Goal: Use online tool/utility: Utilize a website feature to perform a specific function

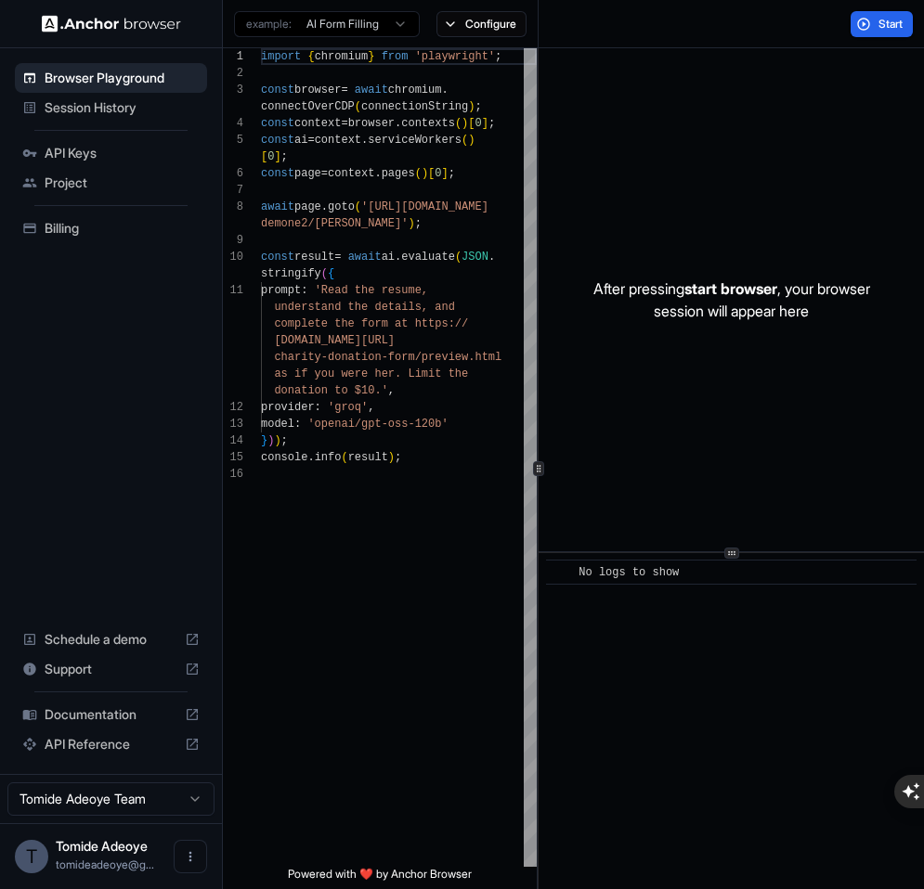
scroll to position [117, 0]
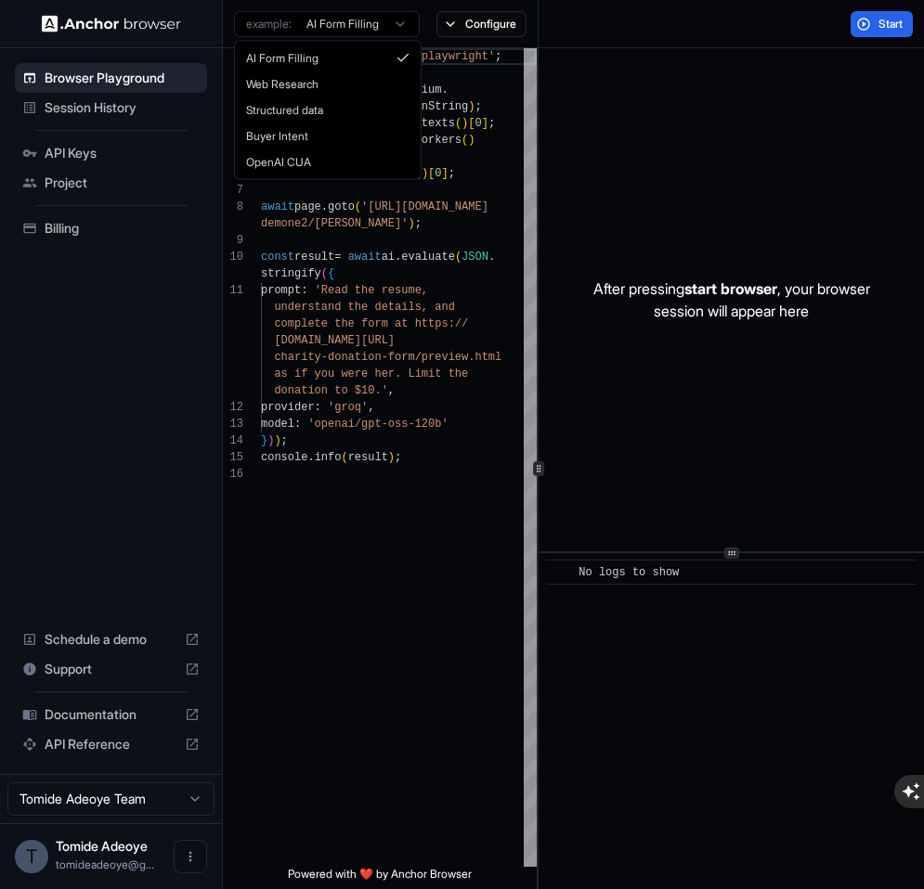
click at [363, 32] on html "Browser Playground Session History API Keys Project Billing Schedule a demo Sup…" at bounding box center [462, 444] width 924 height 889
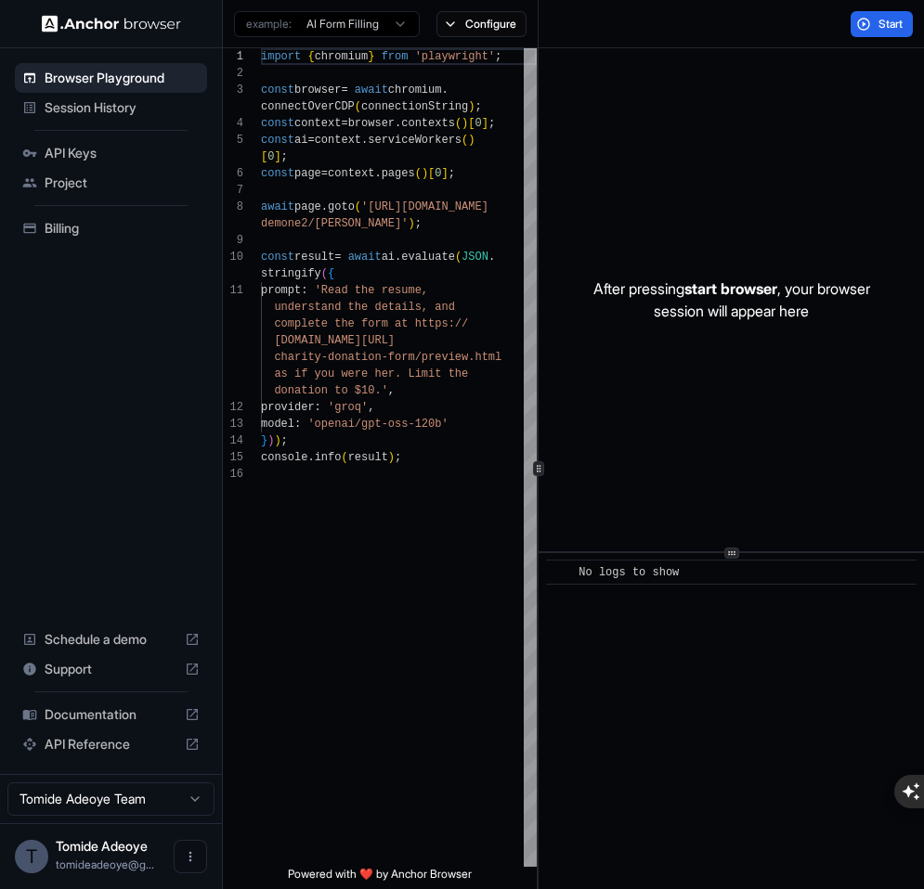
click at [709, 298] on p "After pressing start browser , your browser session will appear here" at bounding box center [731, 300] width 277 height 45
drag, startPoint x: 612, startPoint y: 305, endPoint x: 715, endPoint y: 318, distance: 103.8
click at [704, 315] on p "After pressing start browser , your browser session will appear here" at bounding box center [731, 300] width 277 height 45
click at [69, 229] on span "Billing" at bounding box center [122, 228] width 155 height 19
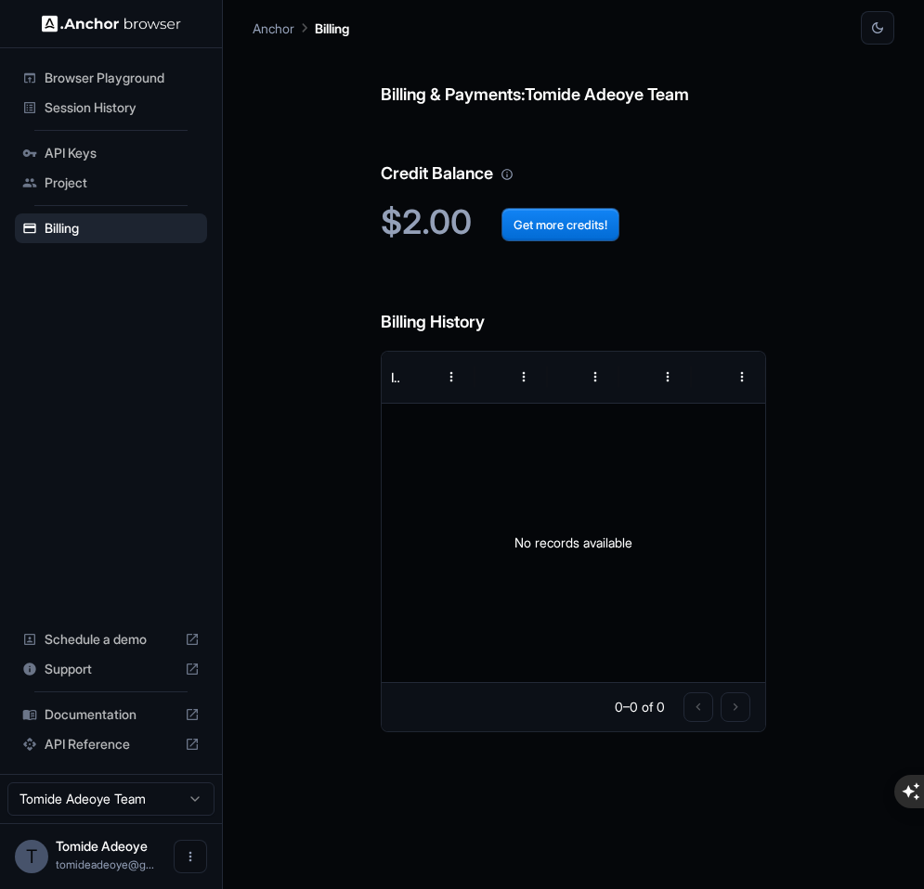
click at [413, 173] on h6 "Credit Balance" at bounding box center [573, 155] width 385 height 64
click at [85, 72] on span "Browser Playground" at bounding box center [122, 78] width 155 height 19
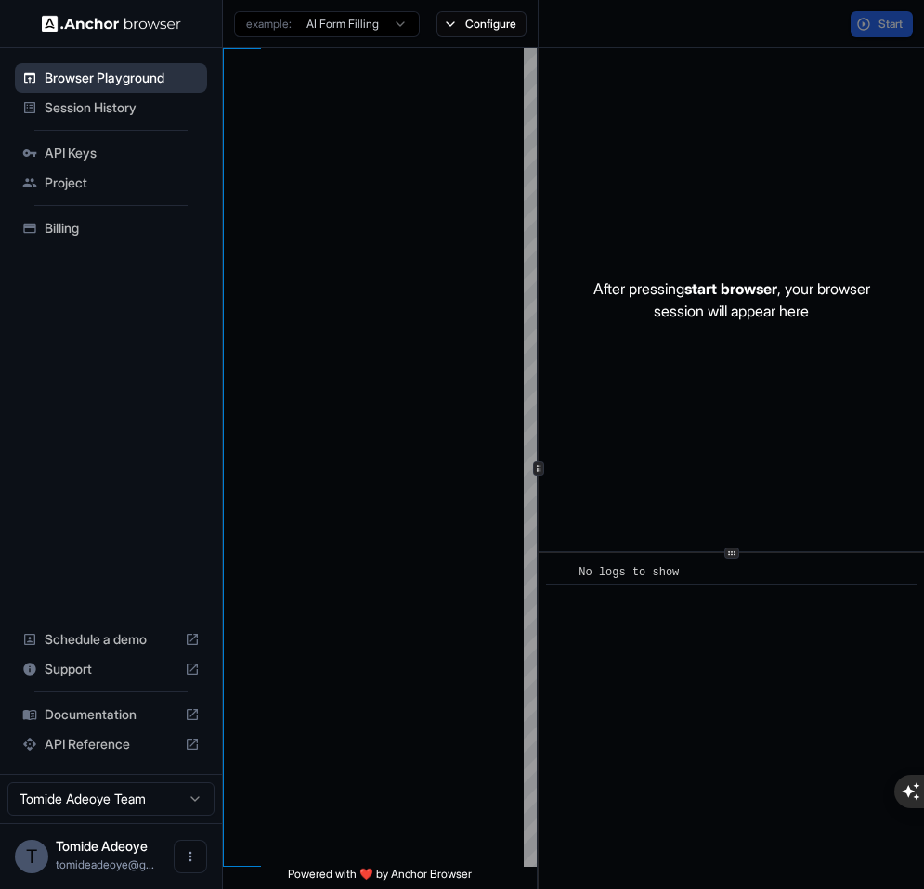
scroll to position [117, 0]
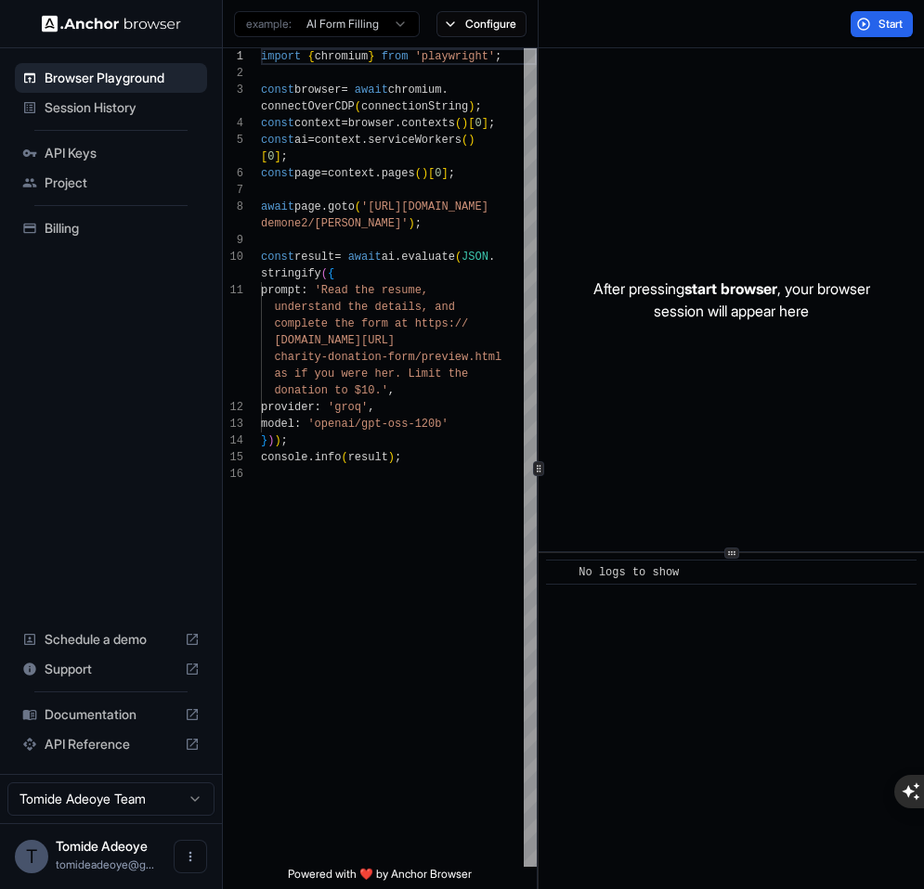
click at [354, 19] on html "Browser Playground Session History API Keys Project Billing Schedule a demo Sup…" at bounding box center [462, 444] width 924 height 889
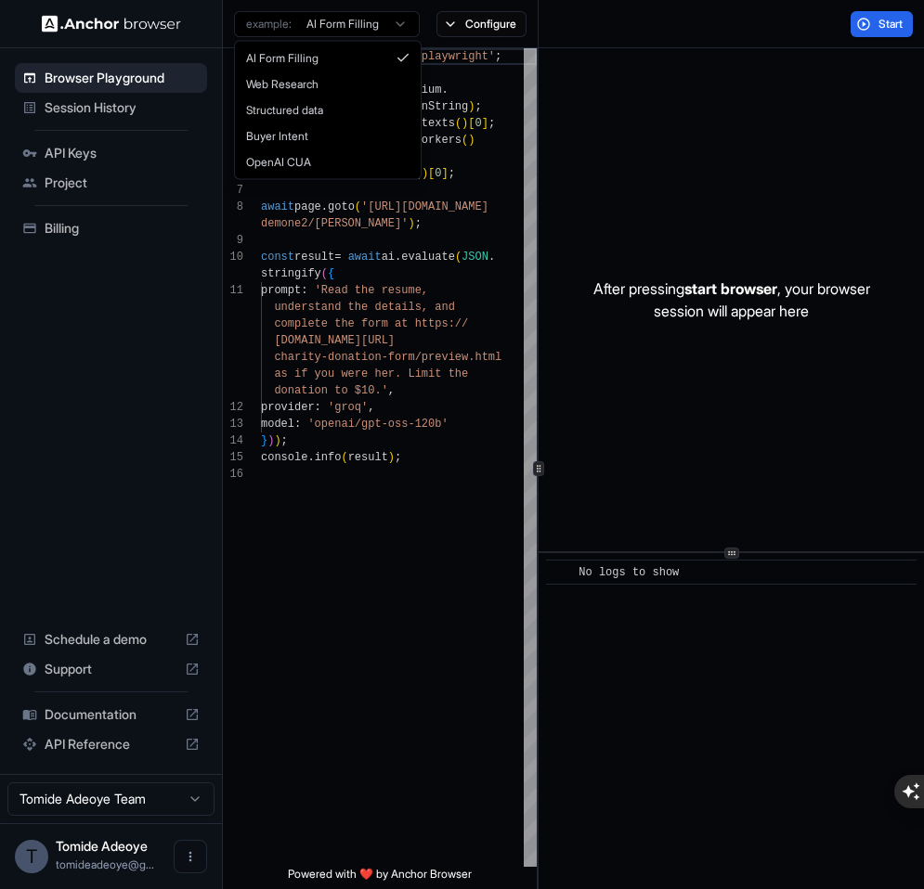
click at [354, 252] on html "Browser Playground Session History API Keys Project Billing Schedule a demo Sup…" at bounding box center [462, 444] width 924 height 889
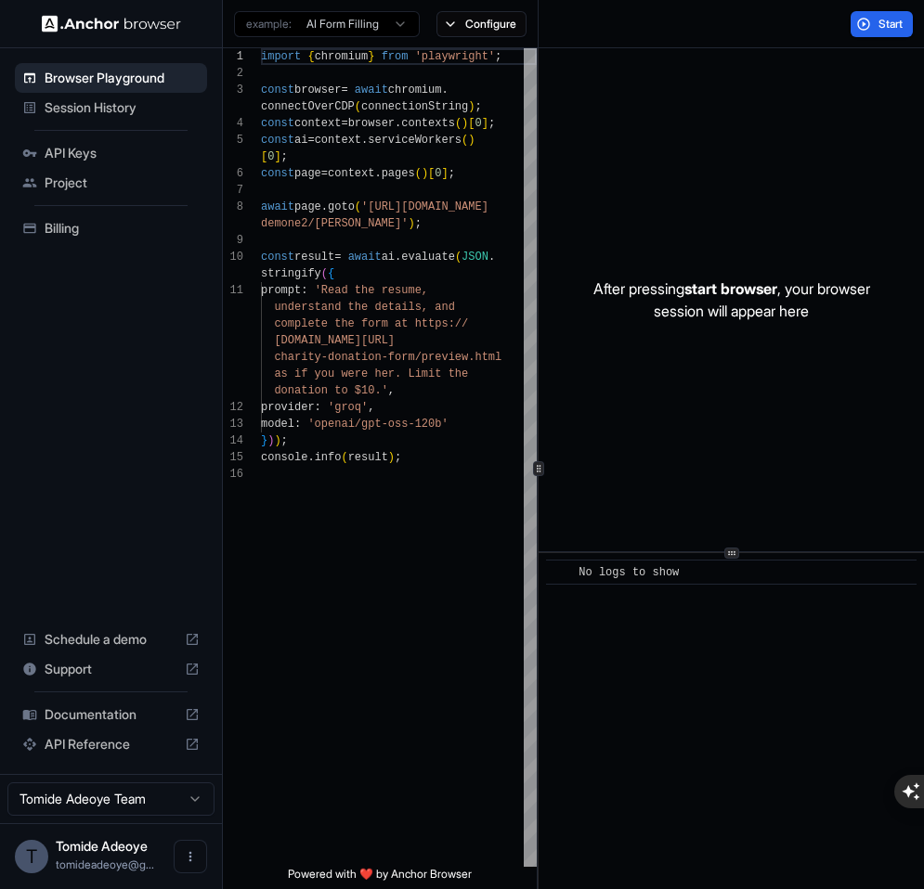
click at [323, 17] on html "Browser Playground Session History API Keys Project Billing Schedule a demo Sup…" at bounding box center [462, 444] width 924 height 889
click at [370, 315] on html "Browser Playground Session History API Keys Project Billing Schedule a demo Sup…" at bounding box center [462, 444] width 924 height 889
click at [491, 31] on button "Configure" at bounding box center [481, 24] width 90 height 26
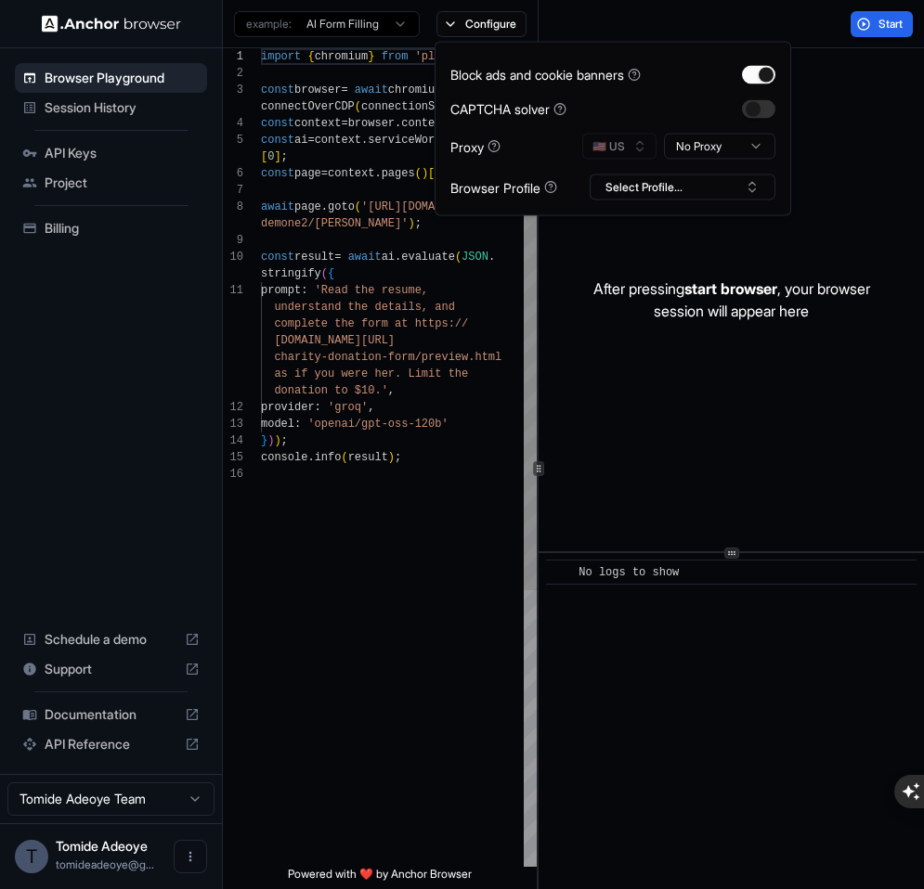
click at [439, 361] on div "import { chromium } from 'playwright' ; const browser = await chromium . connec…" at bounding box center [399, 666] width 276 height 1236
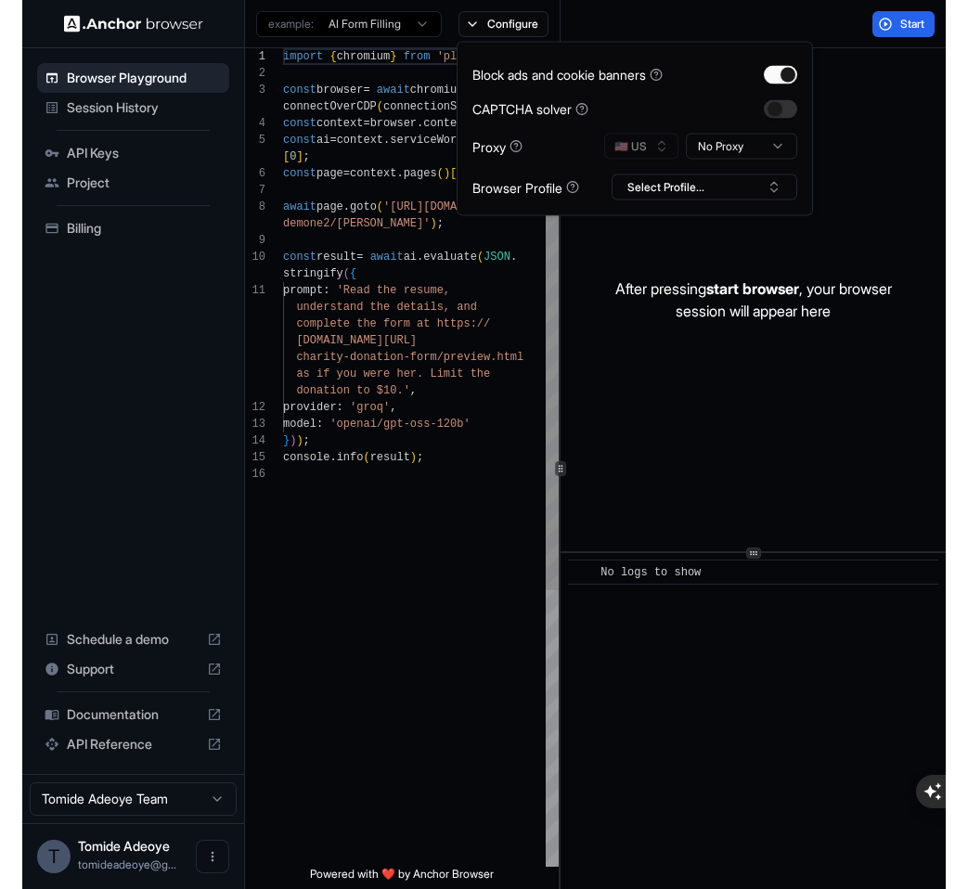
scroll to position [134, 0]
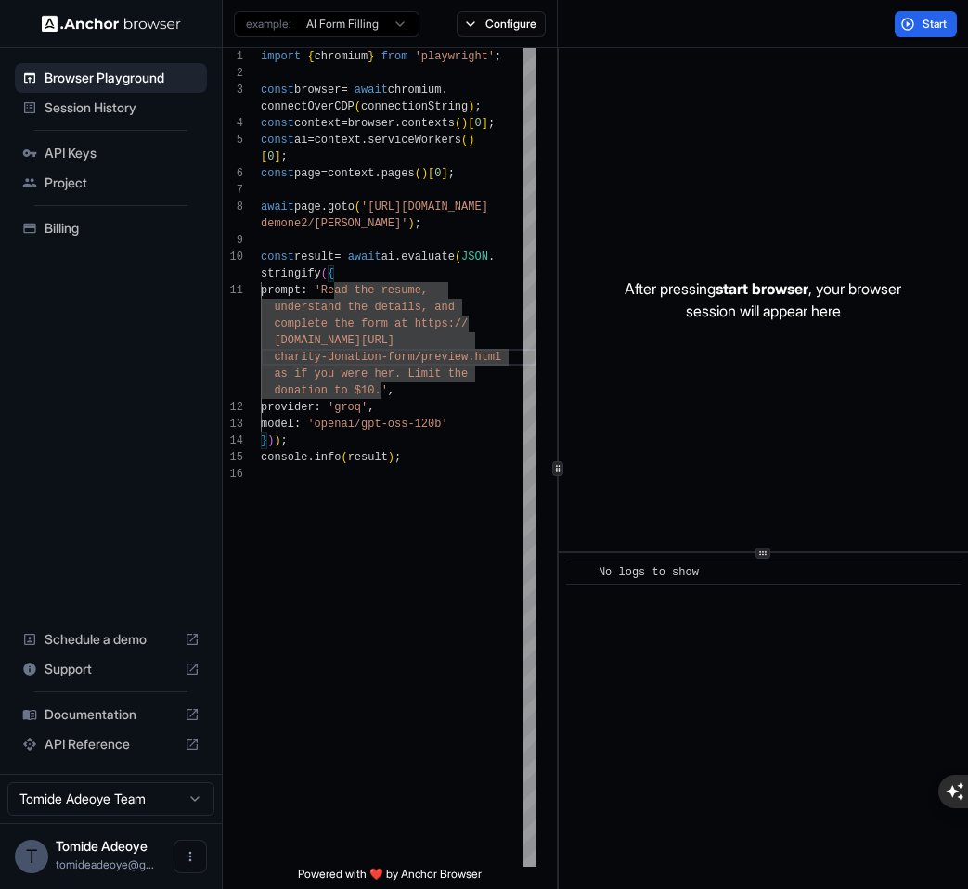
type textarea "**********"
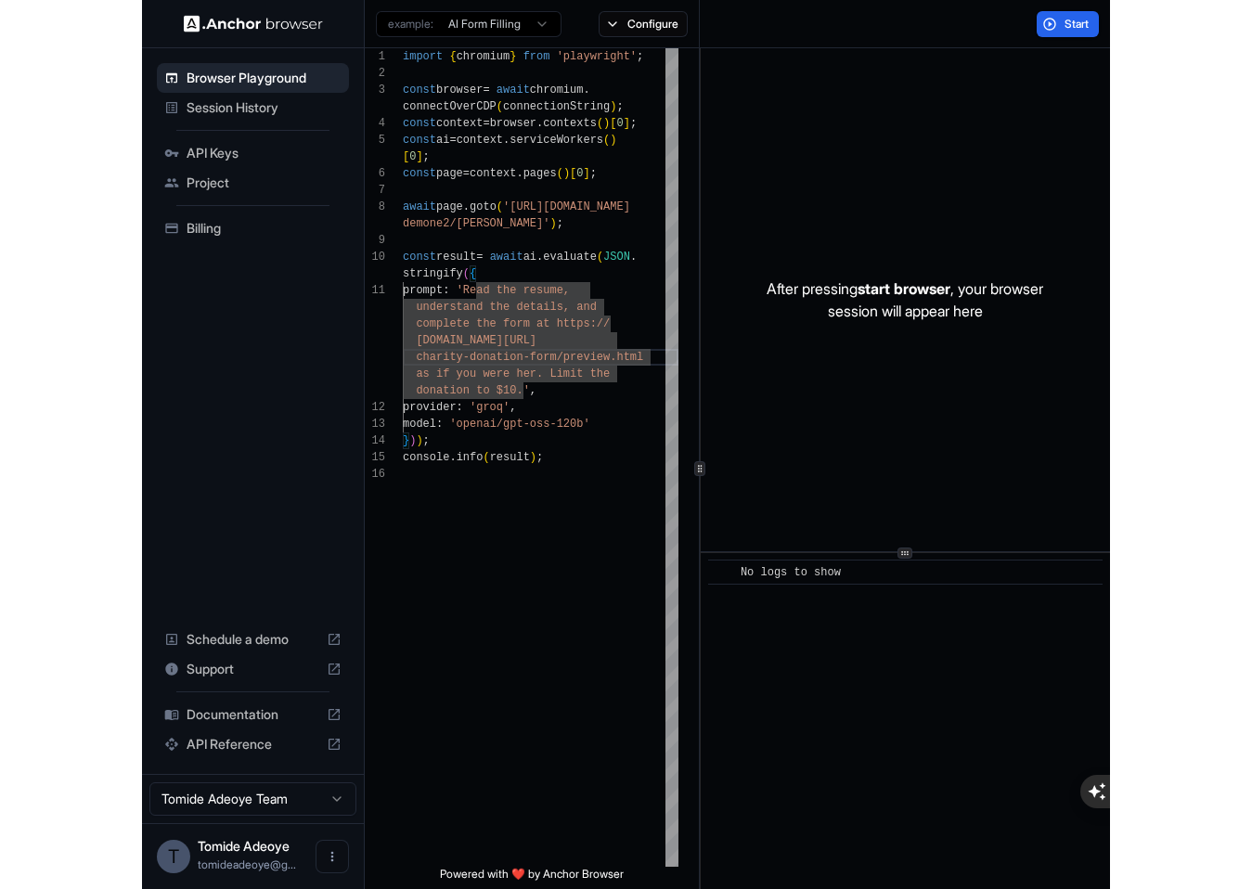
scroll to position [50, 0]
